Goal: Task Accomplishment & Management: Manage account settings

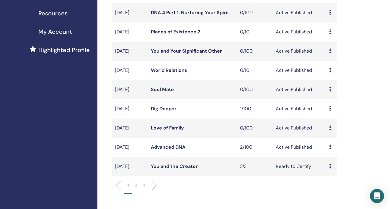
scroll to position [127, 0]
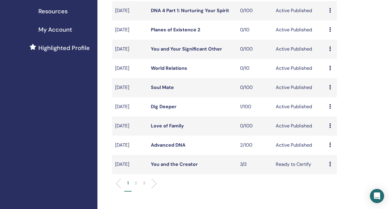
click at [176, 147] on link "Advanced DNA" at bounding box center [168, 145] width 35 height 6
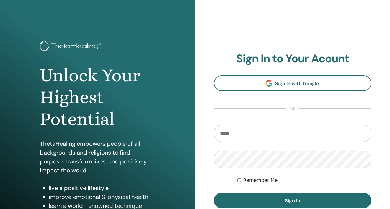
type input "**********"
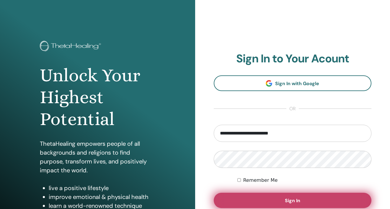
click at [289, 199] on span "Sign In" at bounding box center [292, 200] width 15 height 6
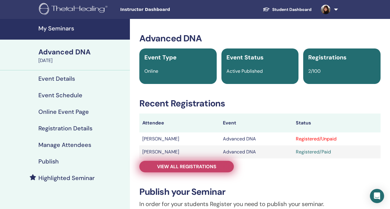
click at [183, 169] on link "View all registrations" at bounding box center [186, 166] width 94 height 12
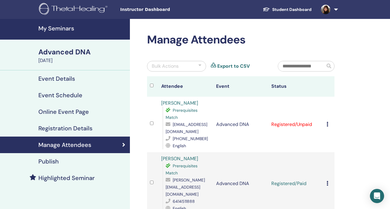
click at [325, 121] on td "Cancel Registration Do not auto-certify Mark as Paid Mark as Unpaid Mark as Abs…" at bounding box center [328, 123] width 11 height 55
click at [327, 124] on icon at bounding box center [327, 124] width 2 height 5
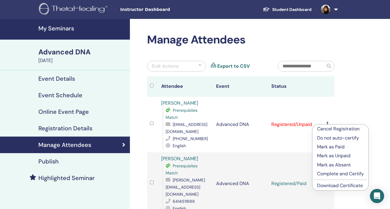
click at [336, 146] on p "Mark as Paid" at bounding box center [340, 146] width 47 height 7
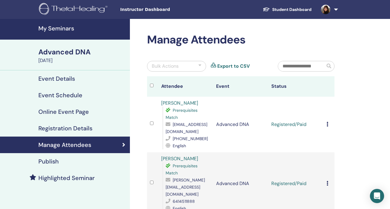
click at [52, 28] on h4 "My Seminars" at bounding box center [82, 28] width 88 height 7
